Goal: Task Accomplishment & Management: Manage account settings

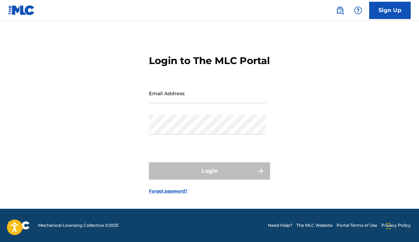
click at [246, 93] on input "Email Address" at bounding box center [207, 94] width 117 height 20
type input "[EMAIL_ADDRESS][DOMAIN_NAME]"
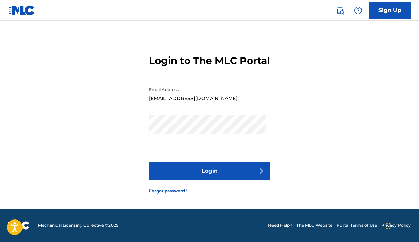
click at [212, 163] on button "Login" at bounding box center [209, 171] width 121 height 17
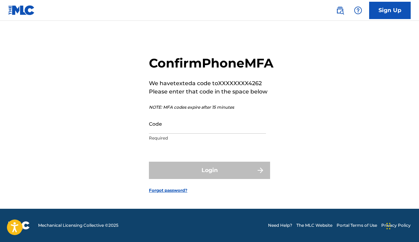
click at [213, 122] on input "Code" at bounding box center [207, 124] width 117 height 20
type input "387799"
click at [210, 165] on button "Login" at bounding box center [209, 170] width 121 height 17
